Goal: Task Accomplishment & Management: Use online tool/utility

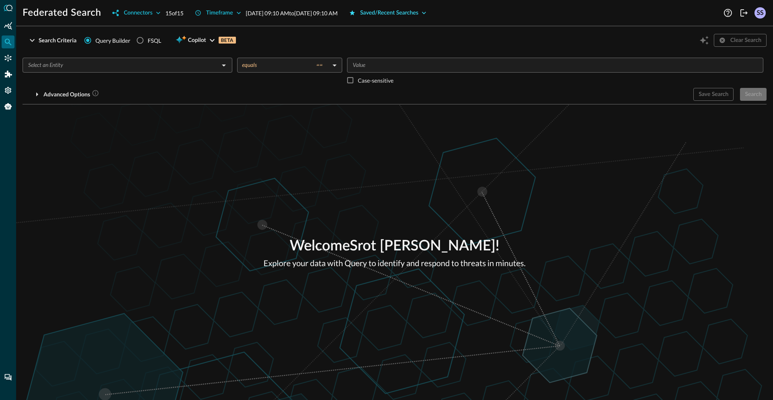
click at [419, 13] on div "Saved/Recent Searches" at bounding box center [389, 13] width 58 height 10
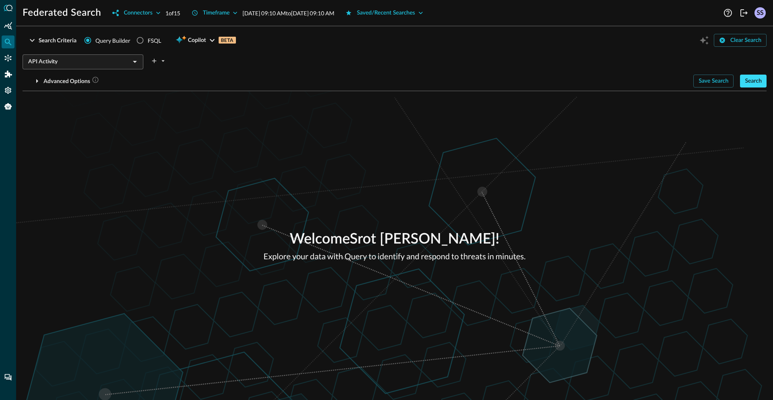
click at [747, 83] on div "Search" at bounding box center [753, 81] width 17 height 10
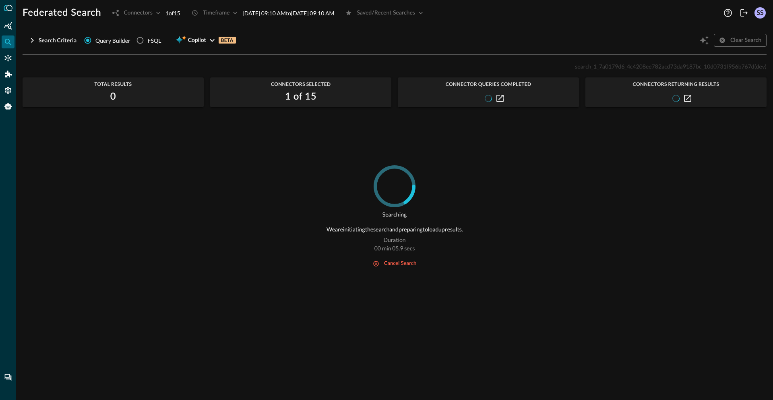
click at [650, 67] on span "search_1_7a0179d6_4c4208ee782acd73da9187bc_10d0731f956b767d" at bounding box center [665, 66] width 180 height 7
copy span "search_1_7a0179d6_4c4208ee782acd73da9187bc_10d0731f956b767d"
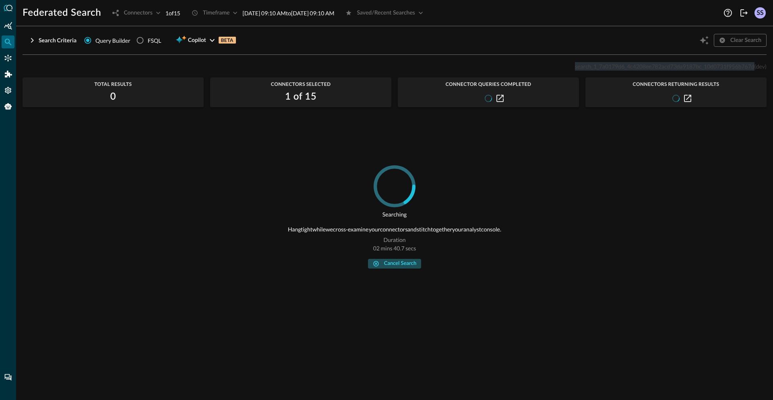
click at [398, 263] on div "cancel search" at bounding box center [400, 263] width 32 height 9
